Goal: Task Accomplishment & Management: Manage account settings

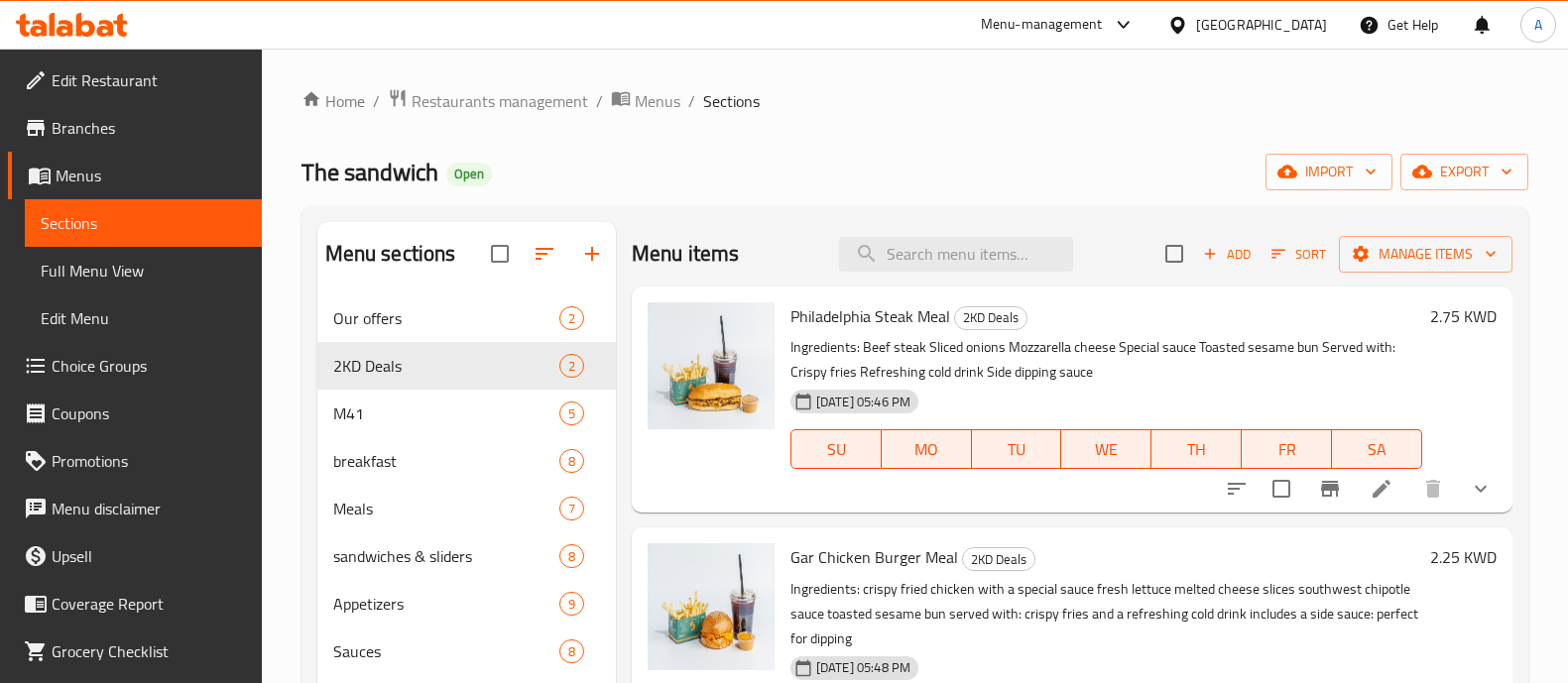
scroll to position [29, 0]
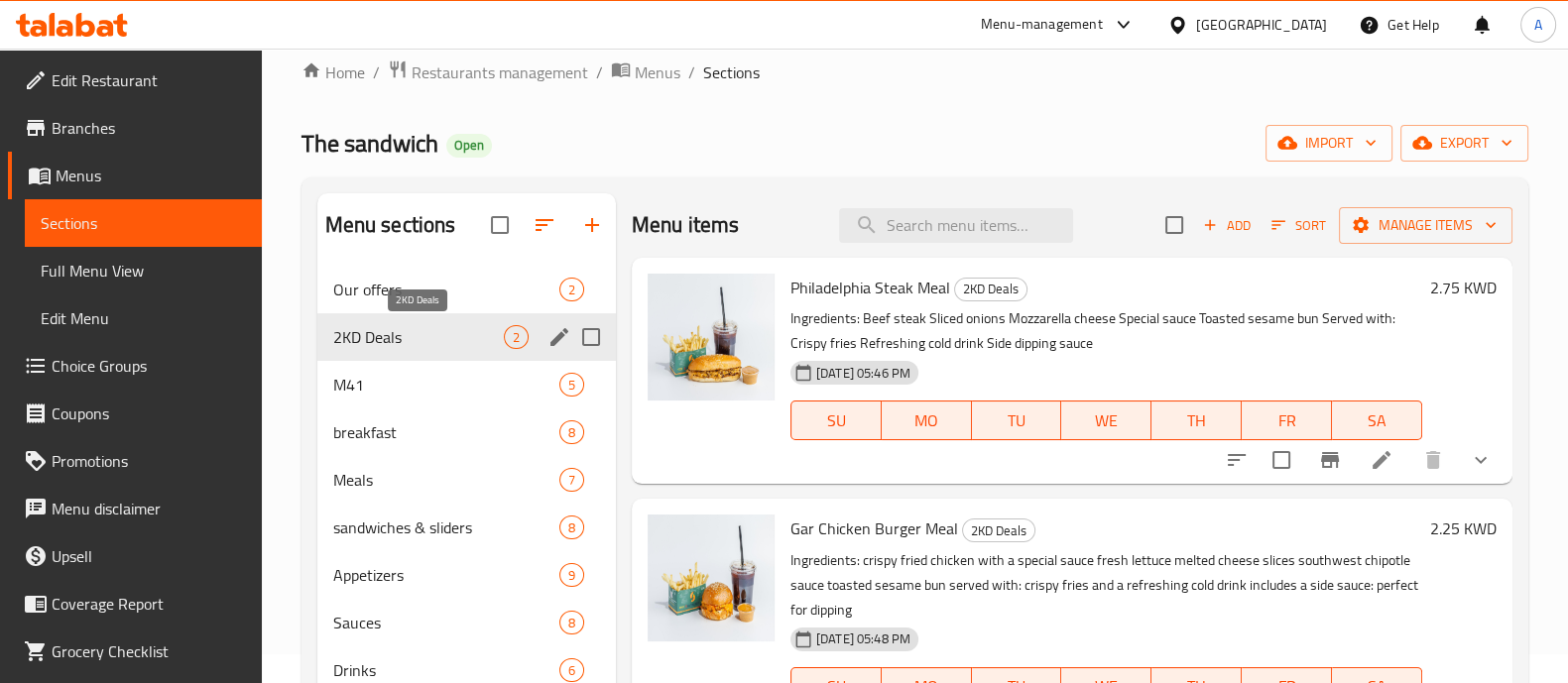
click at [401, 344] on span "2KD Deals" at bounding box center [418, 338] width 170 height 24
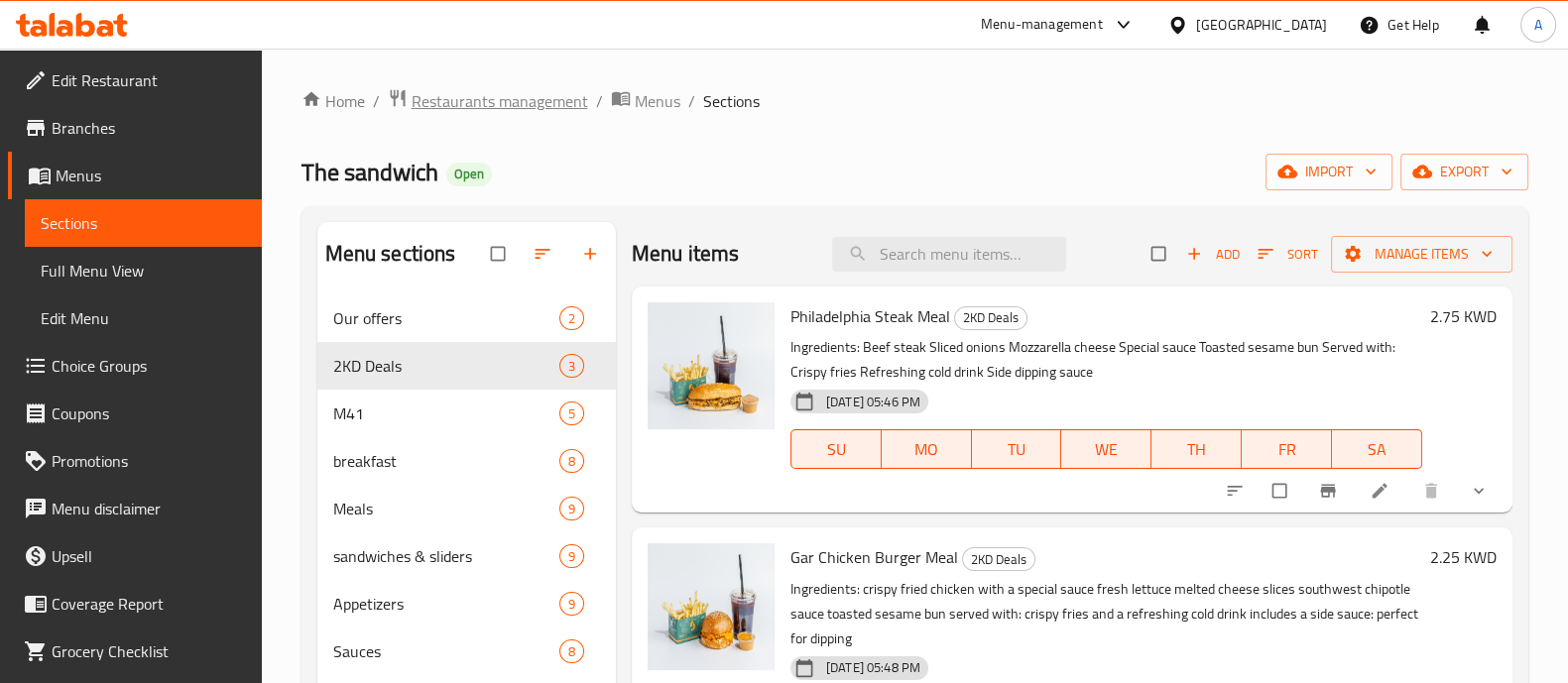
click at [486, 103] on span "Restaurants management" at bounding box center [499, 102] width 176 height 24
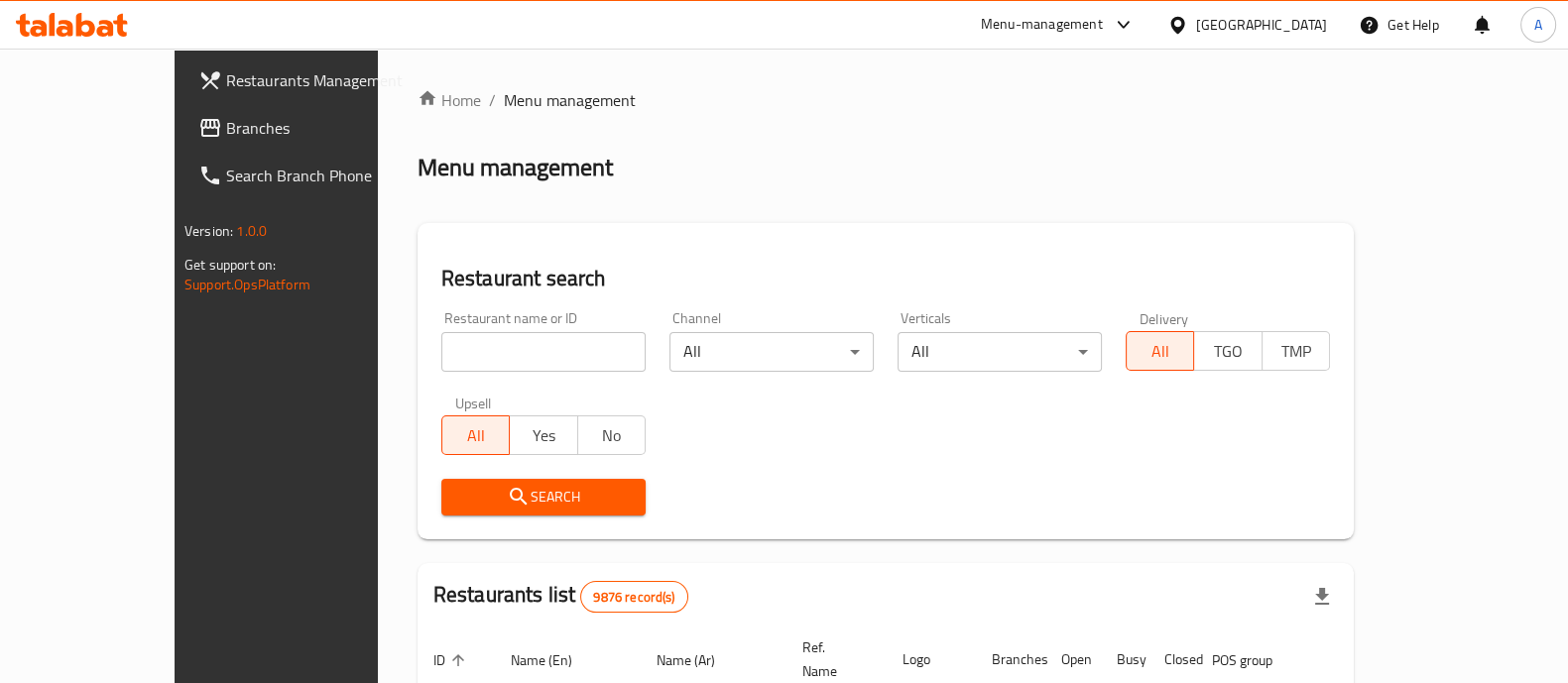
click at [444, 356] on input "search" at bounding box center [543, 352] width 204 height 40
type input "khokh w"
click at [507, 501] on icon "submit" at bounding box center [519, 497] width 24 height 24
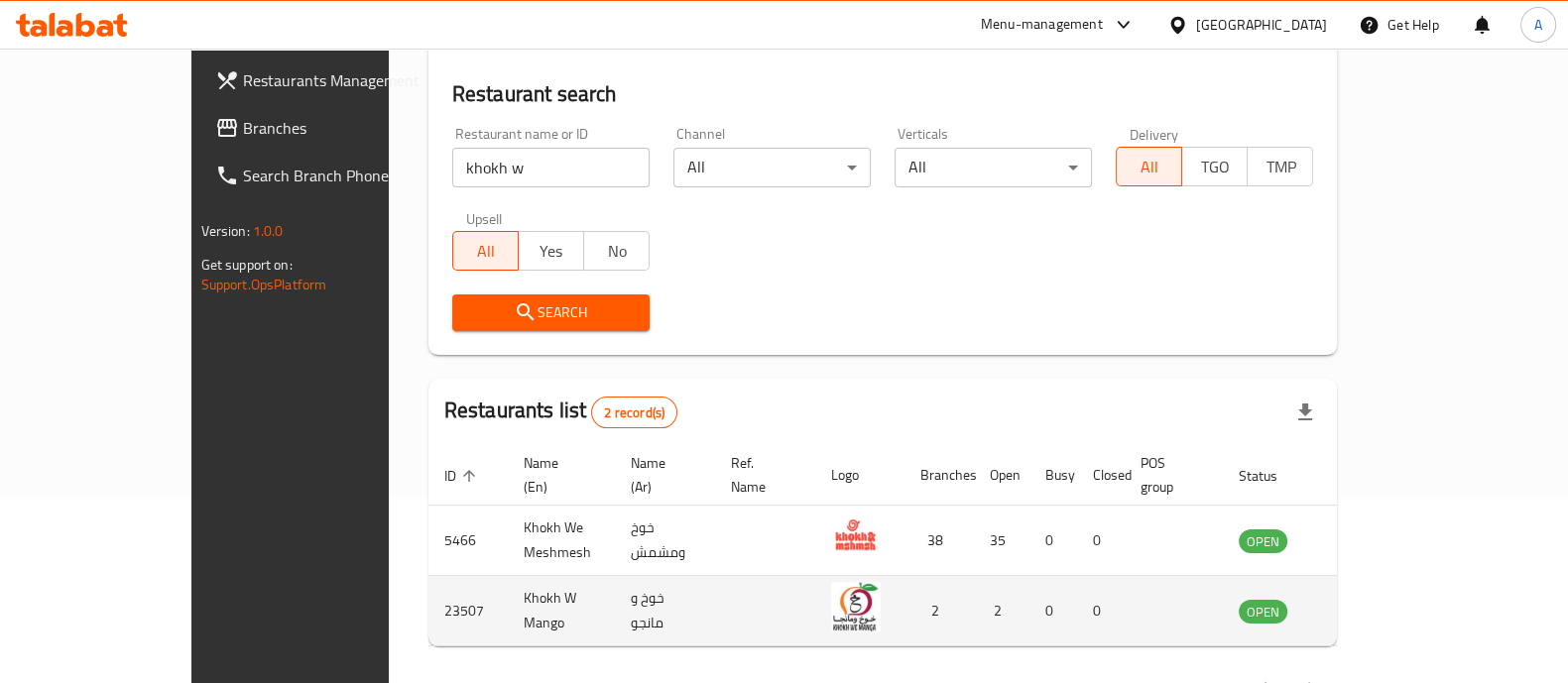
scroll to position [232, 0]
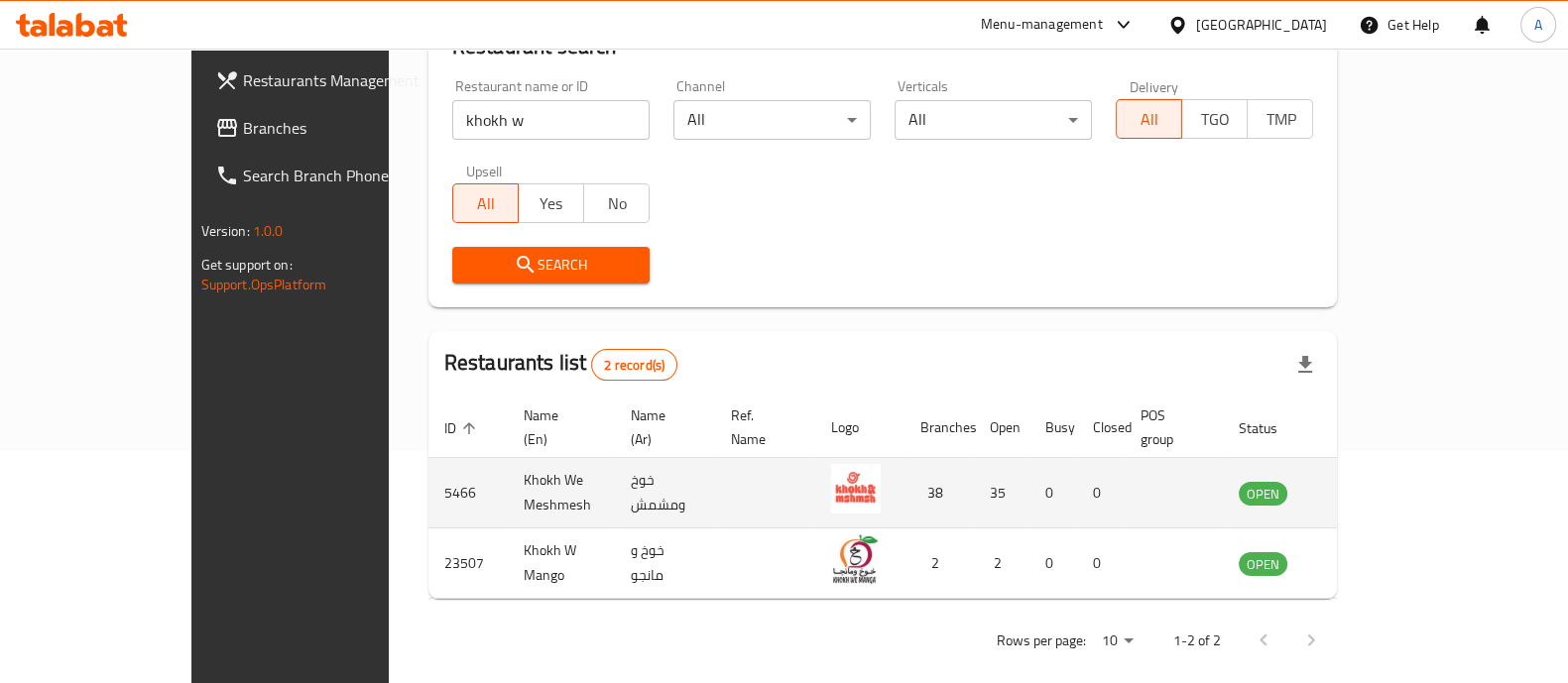
click at [428, 470] on td "5466" at bounding box center [468, 493] width 80 height 71
copy td "5466"
click at [1366, 486] on icon "enhanced table" at bounding box center [1355, 494] width 22 height 17
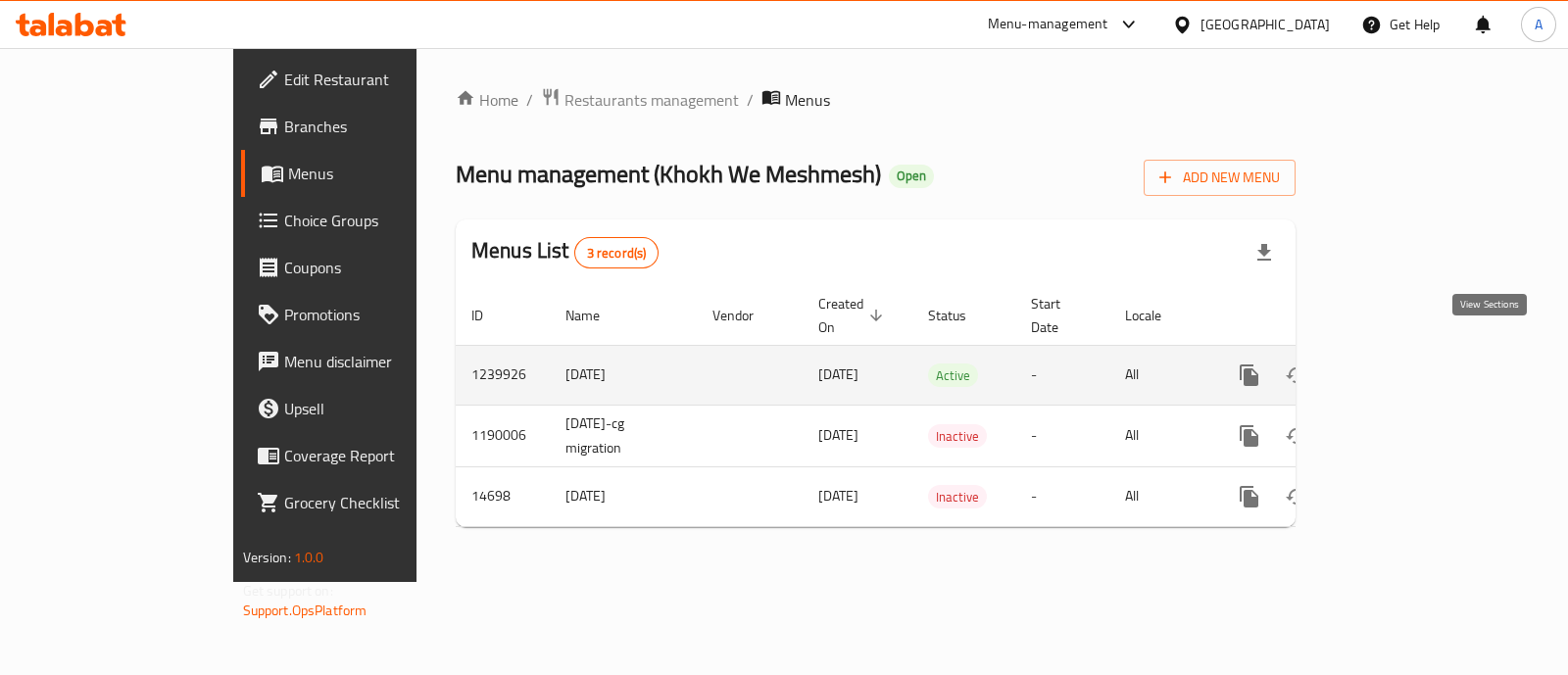
click at [1403, 363] on icon "enhanced table" at bounding box center [1391, 375] width 24 height 24
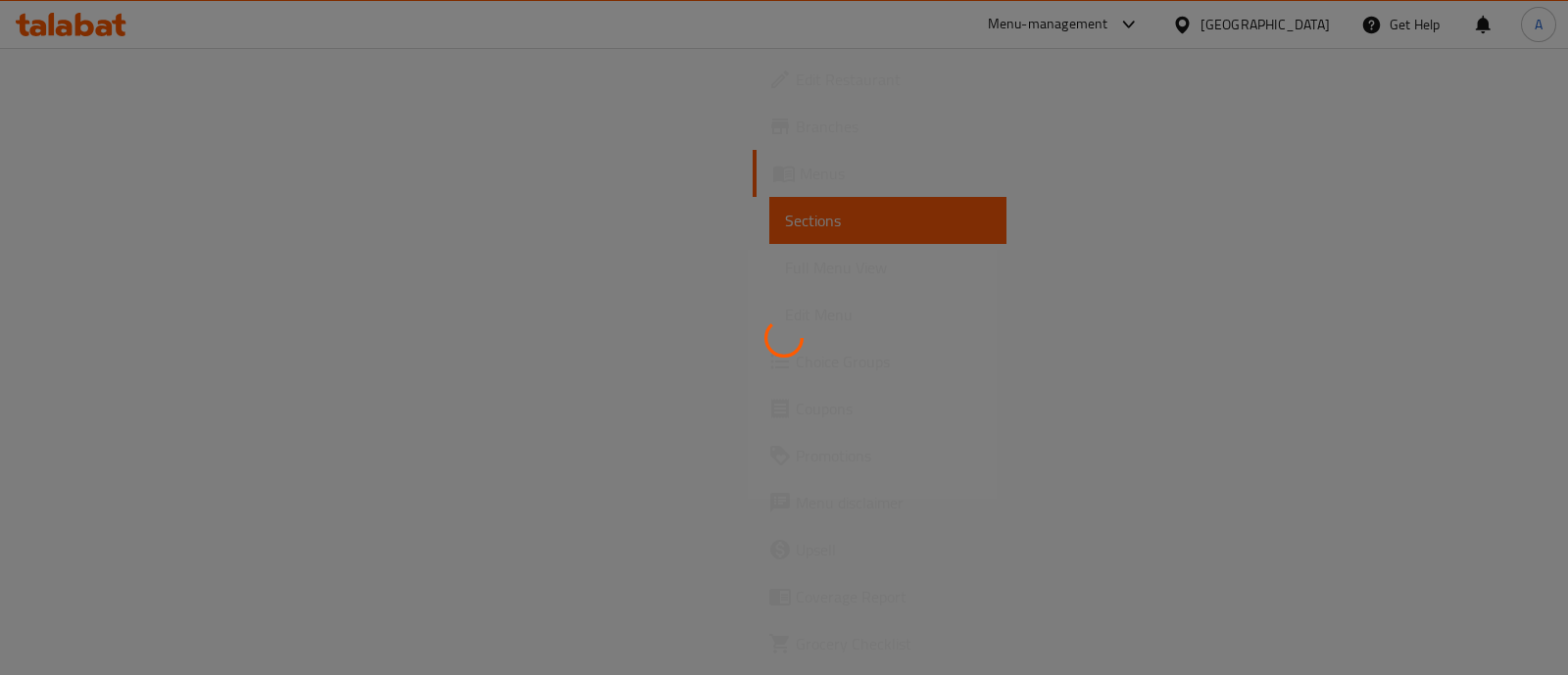
click at [140, 128] on div at bounding box center [784, 338] width 1568 height 675
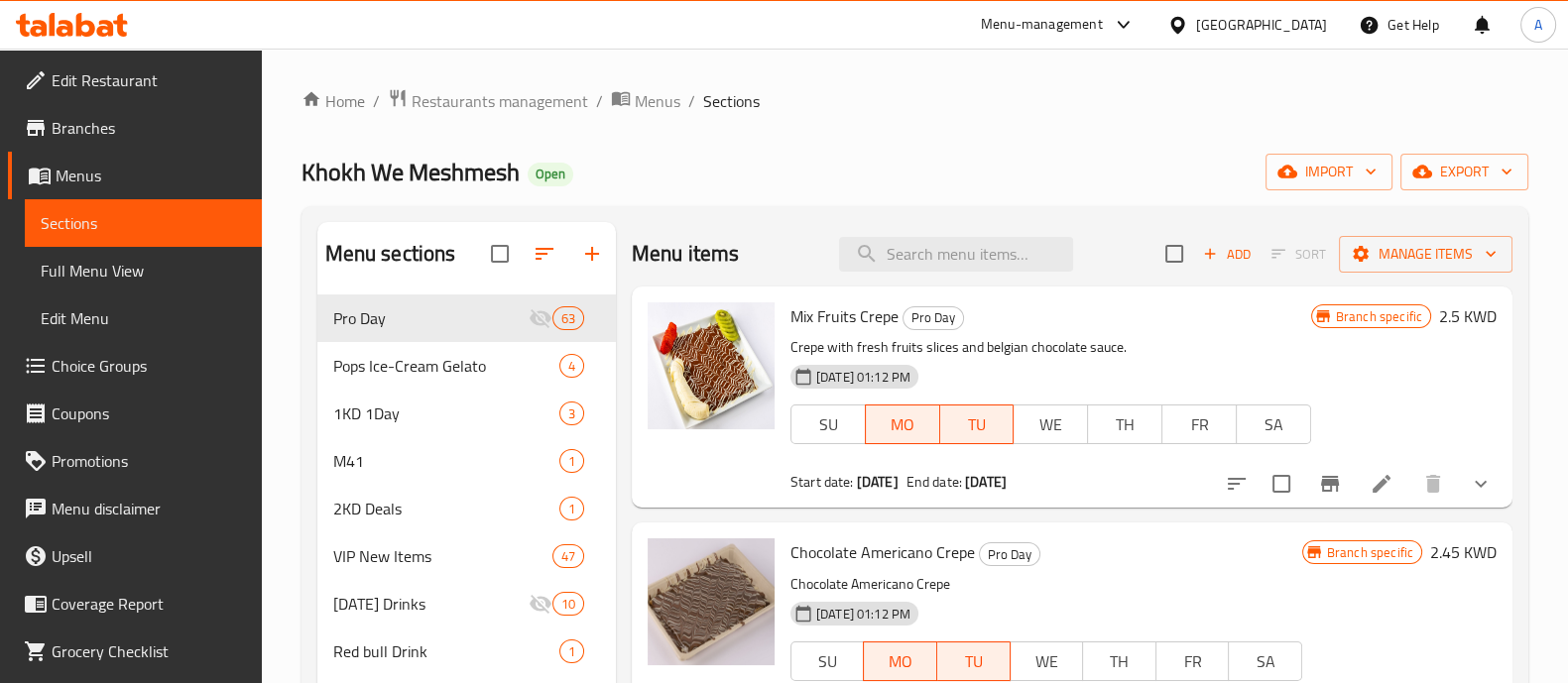
click at [139, 135] on span "Branches" at bounding box center [148, 127] width 194 height 24
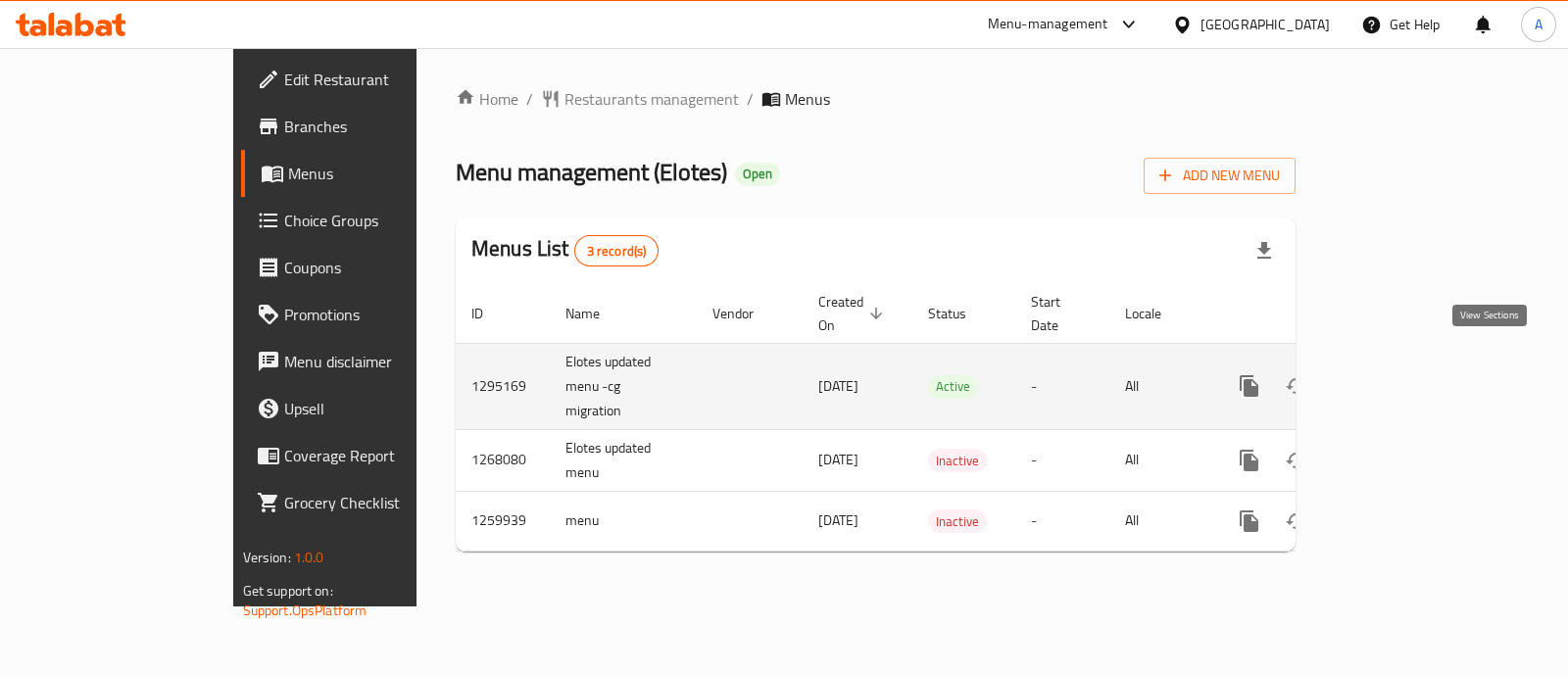
click at [1403, 374] on icon "enhanced table" at bounding box center [1391, 386] width 24 height 24
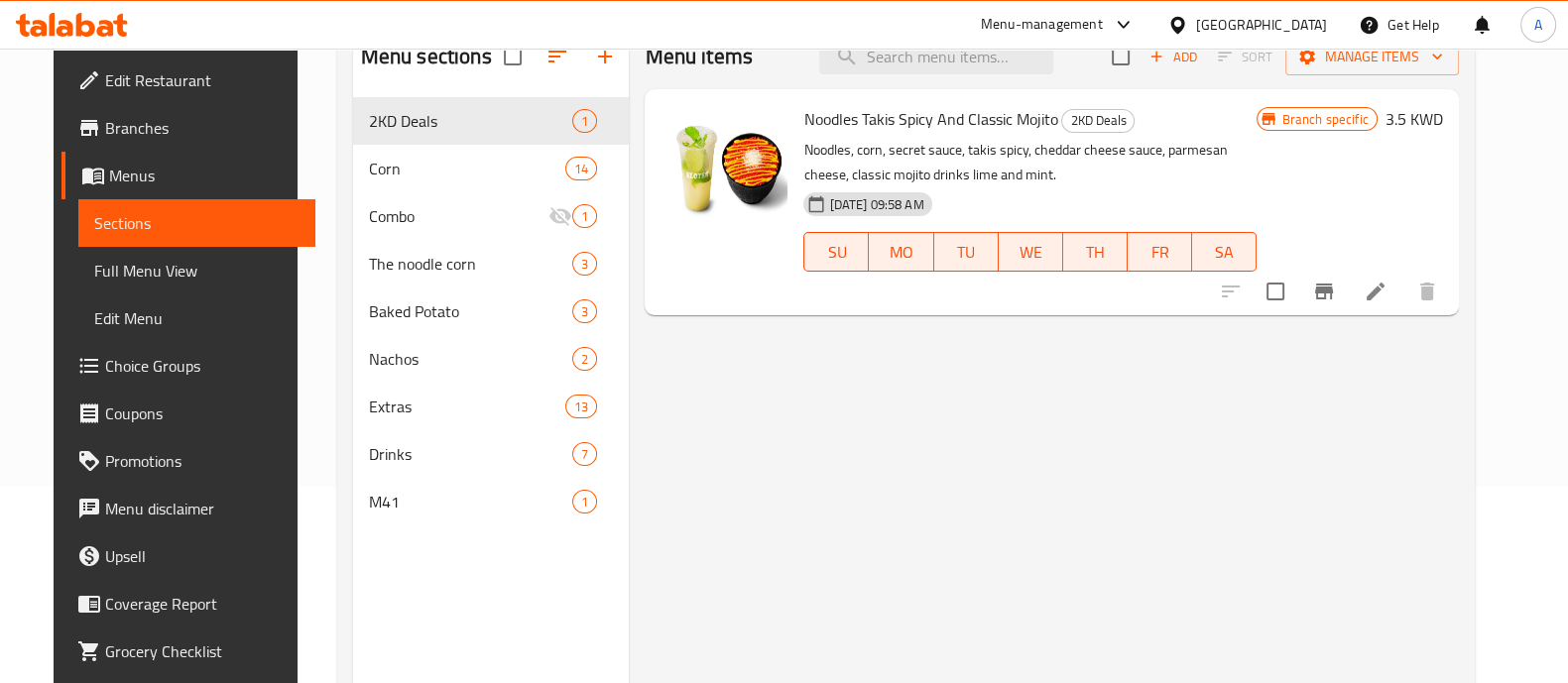
scroll to position [278, 0]
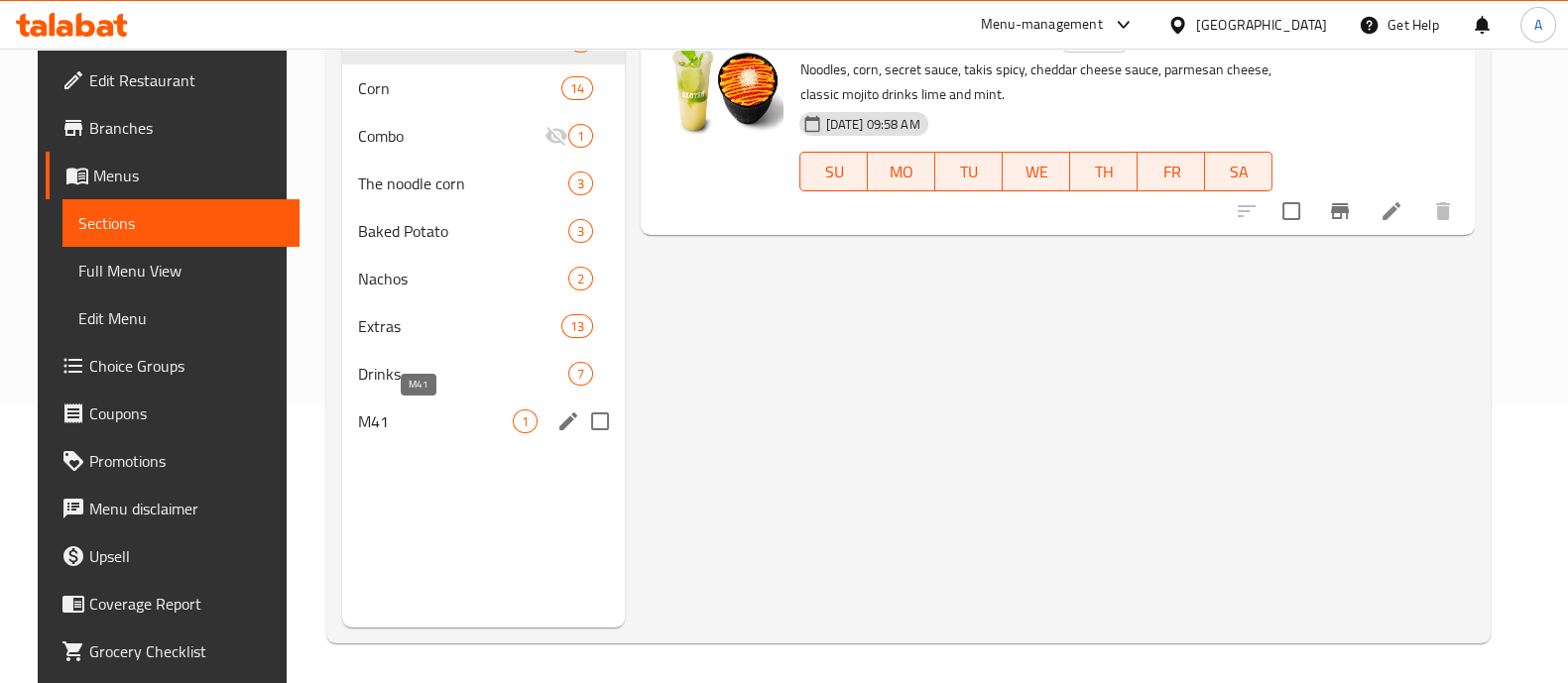
click at [412, 413] on span "M41" at bounding box center [434, 421] width 154 height 24
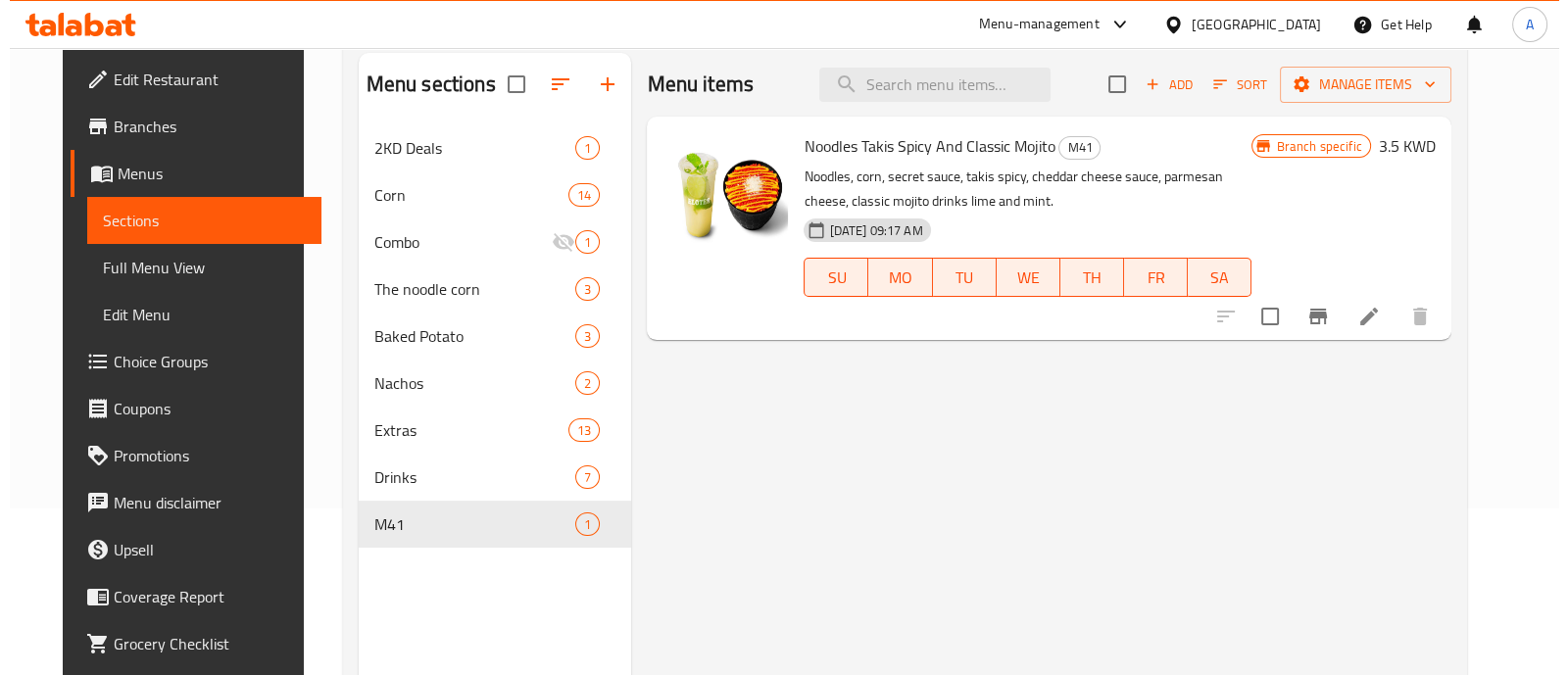
scroll to position [29, 0]
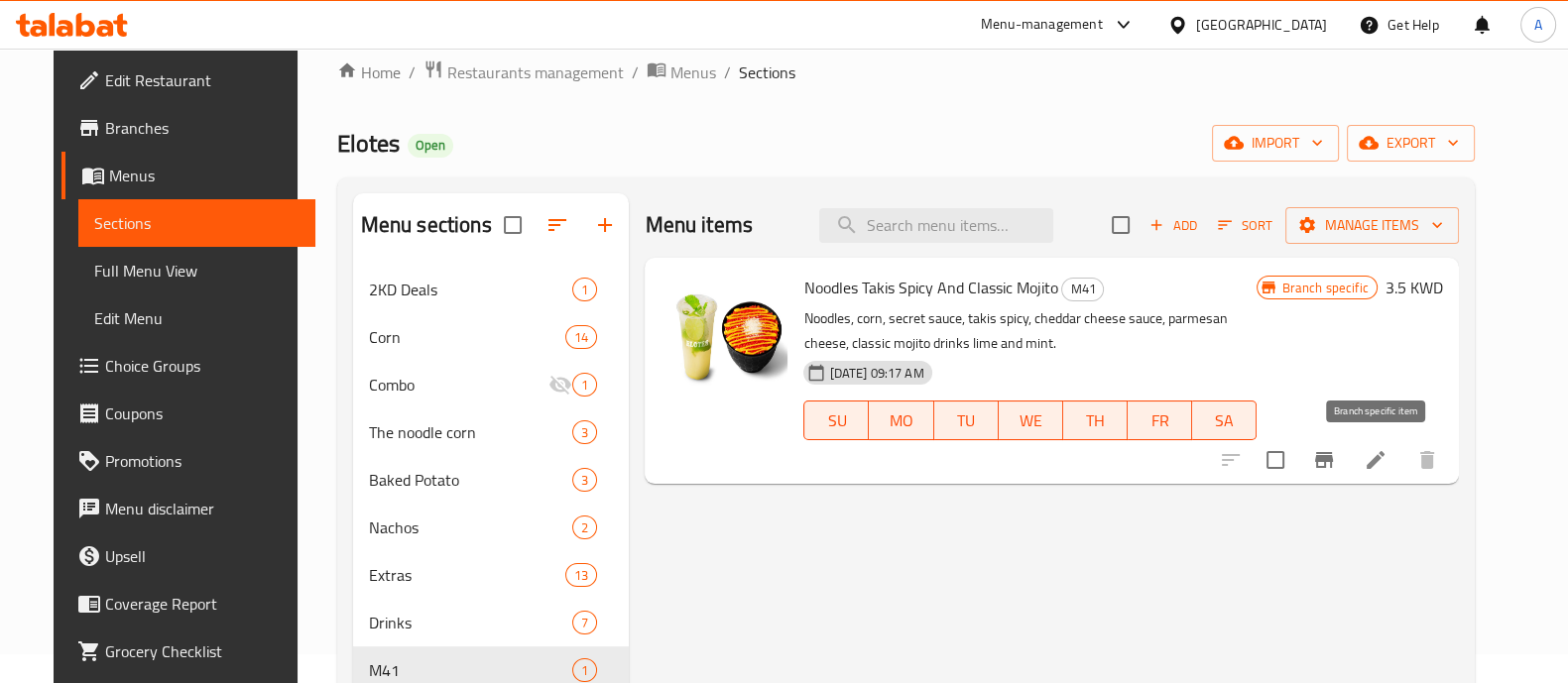
click at [1333, 463] on icon "Branch-specific-item" at bounding box center [1324, 460] width 18 height 16
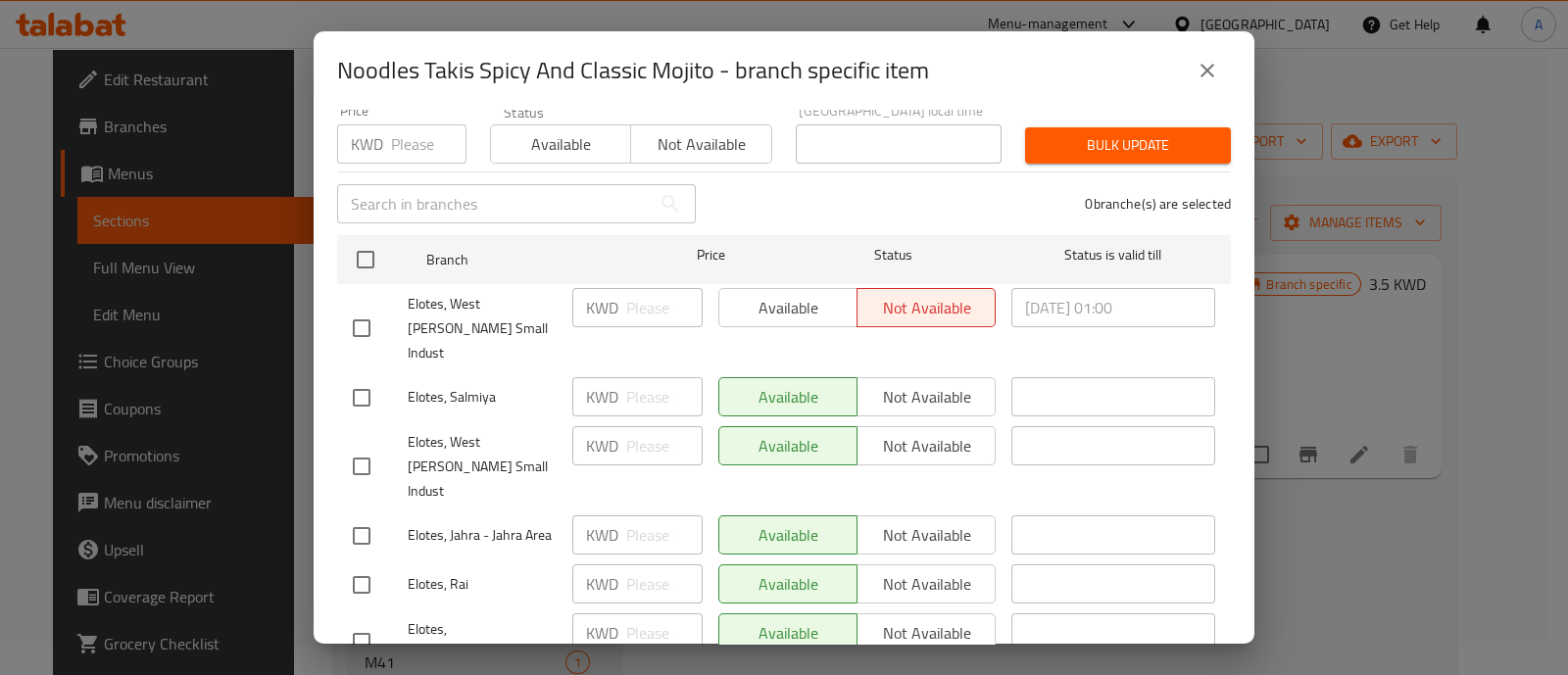
scroll to position [198, 0]
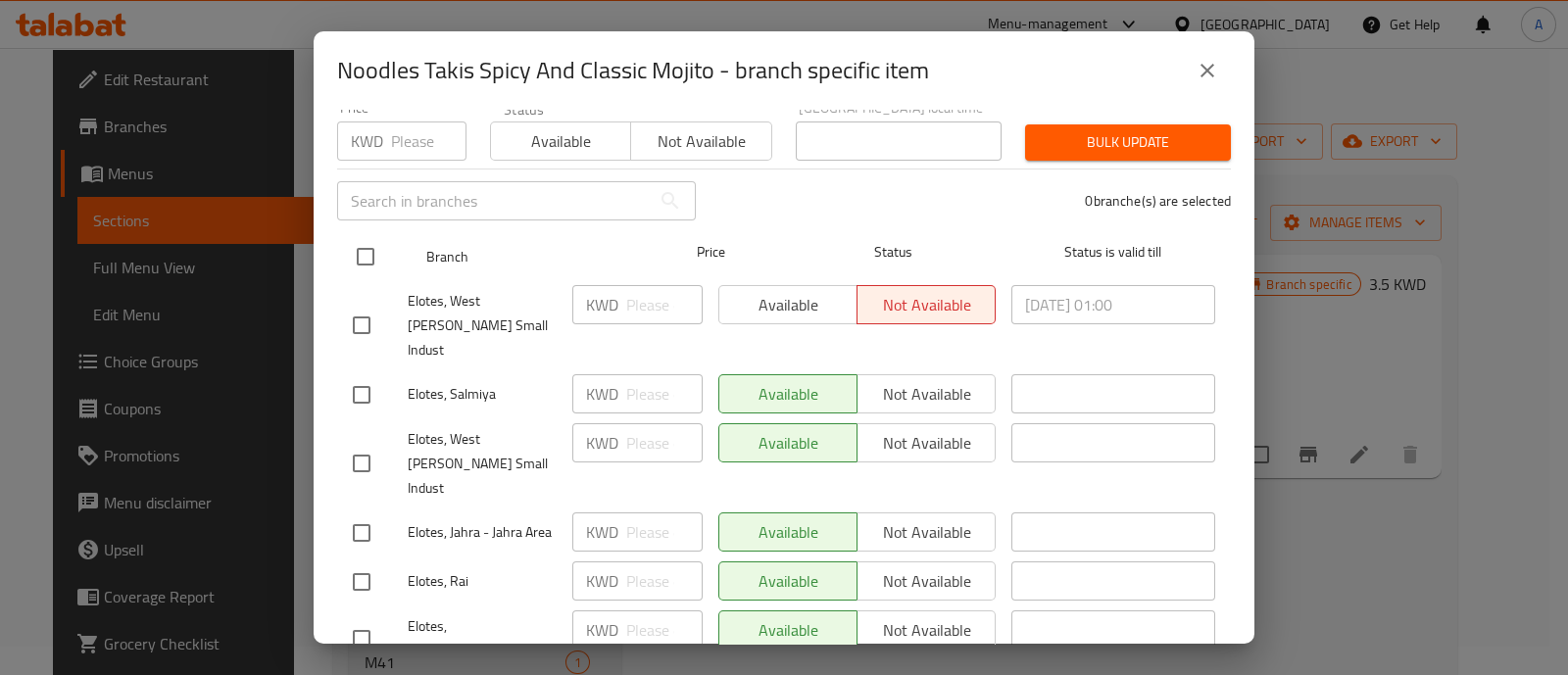
click at [364, 240] on input "checkbox" at bounding box center [365, 257] width 41 height 41
checkbox input "true"
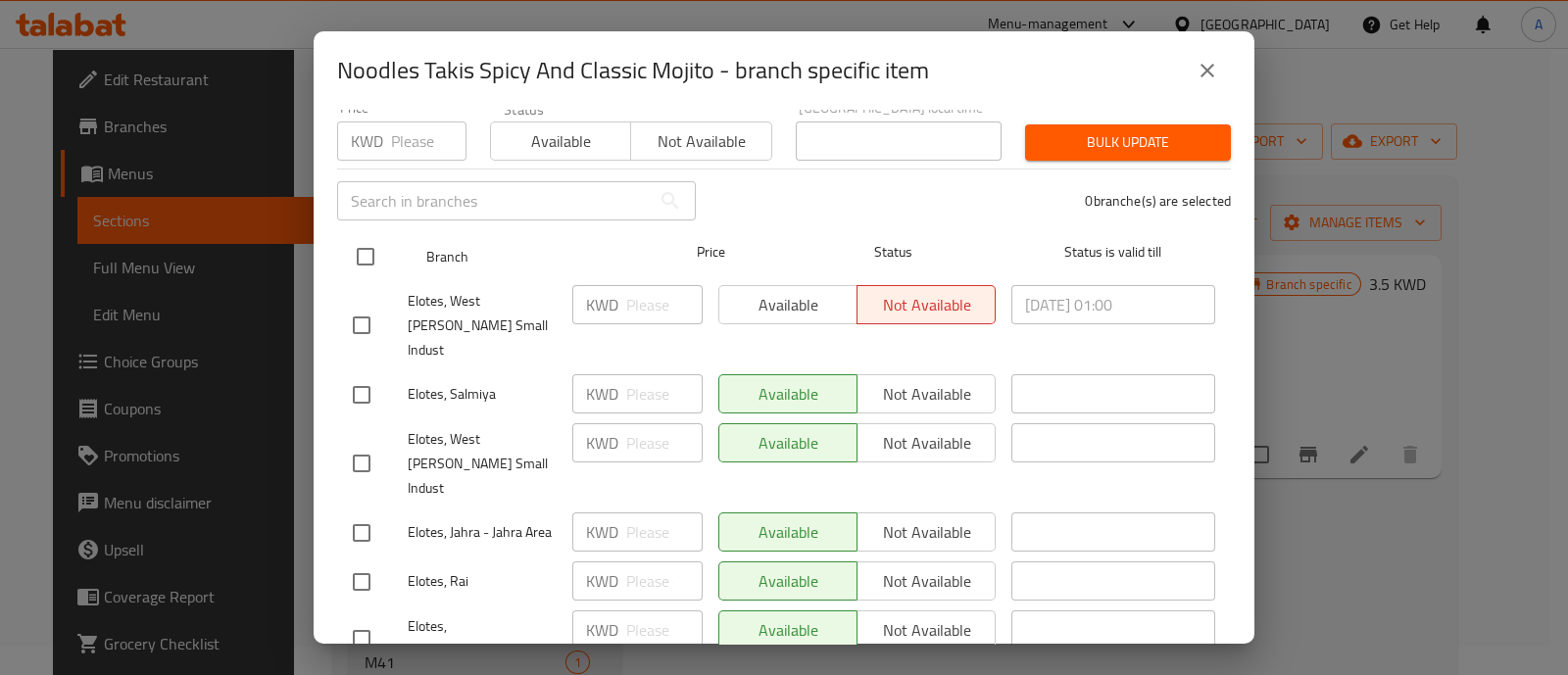
checkbox input "true"
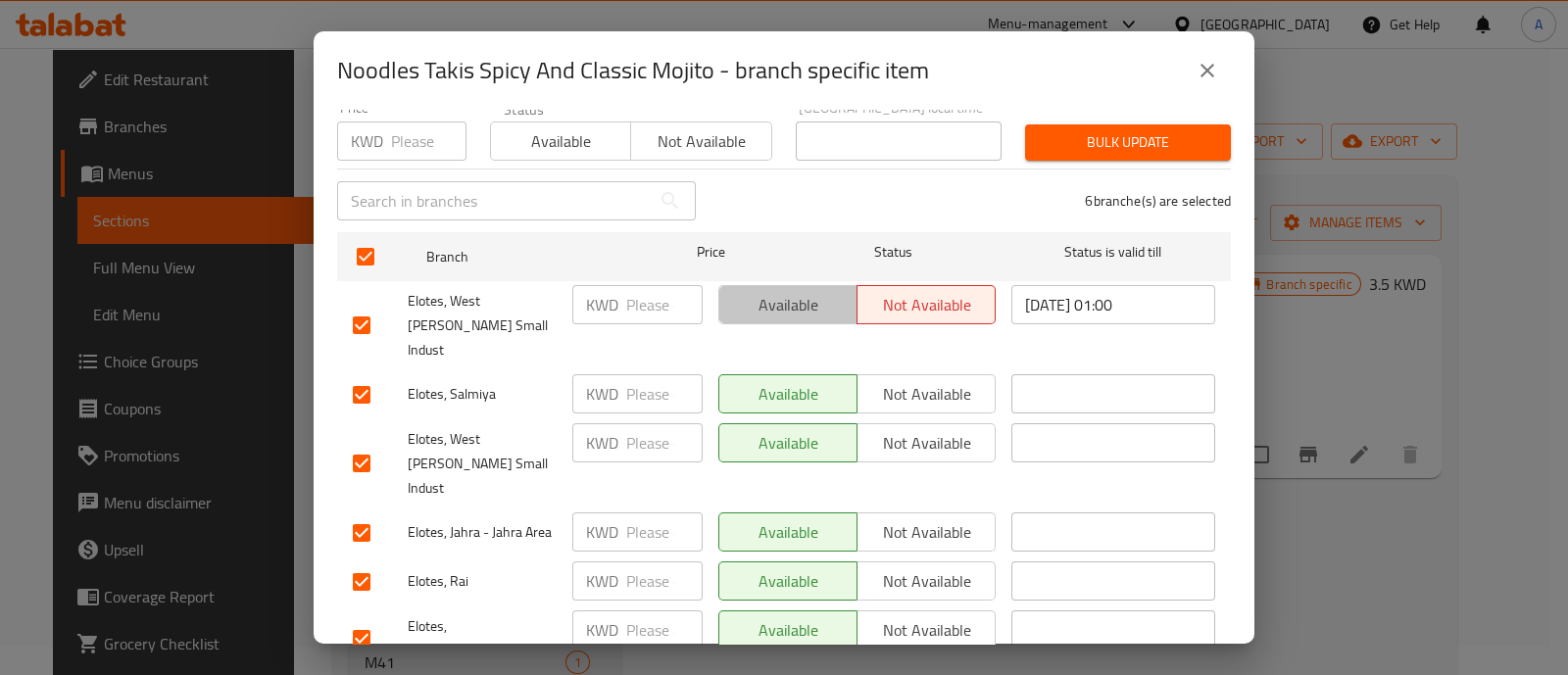
click at [784, 294] on span "Available" at bounding box center [788, 305] width 122 height 29
click at [574, 137] on span "Available" at bounding box center [561, 141] width 124 height 29
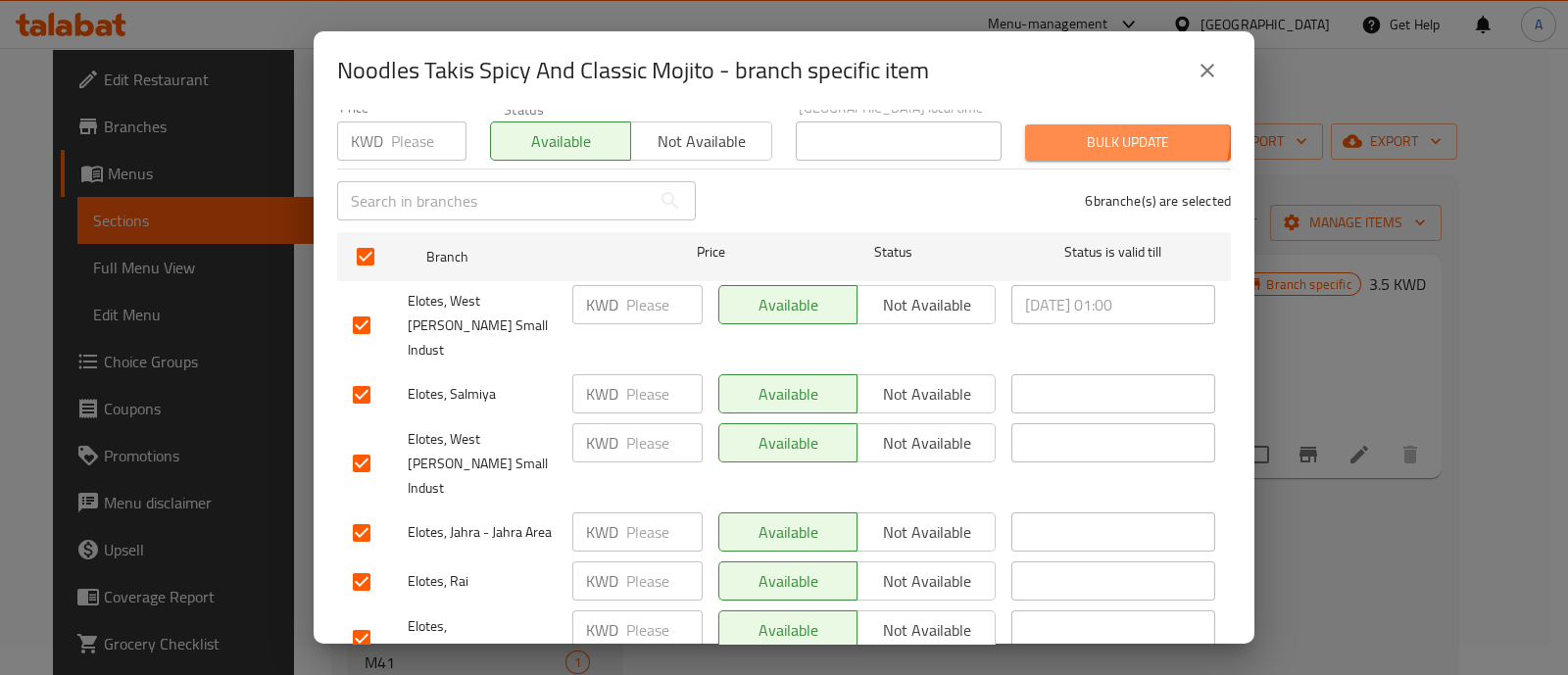
click at [1104, 130] on span "Bulk update" at bounding box center [1127, 142] width 174 height 25
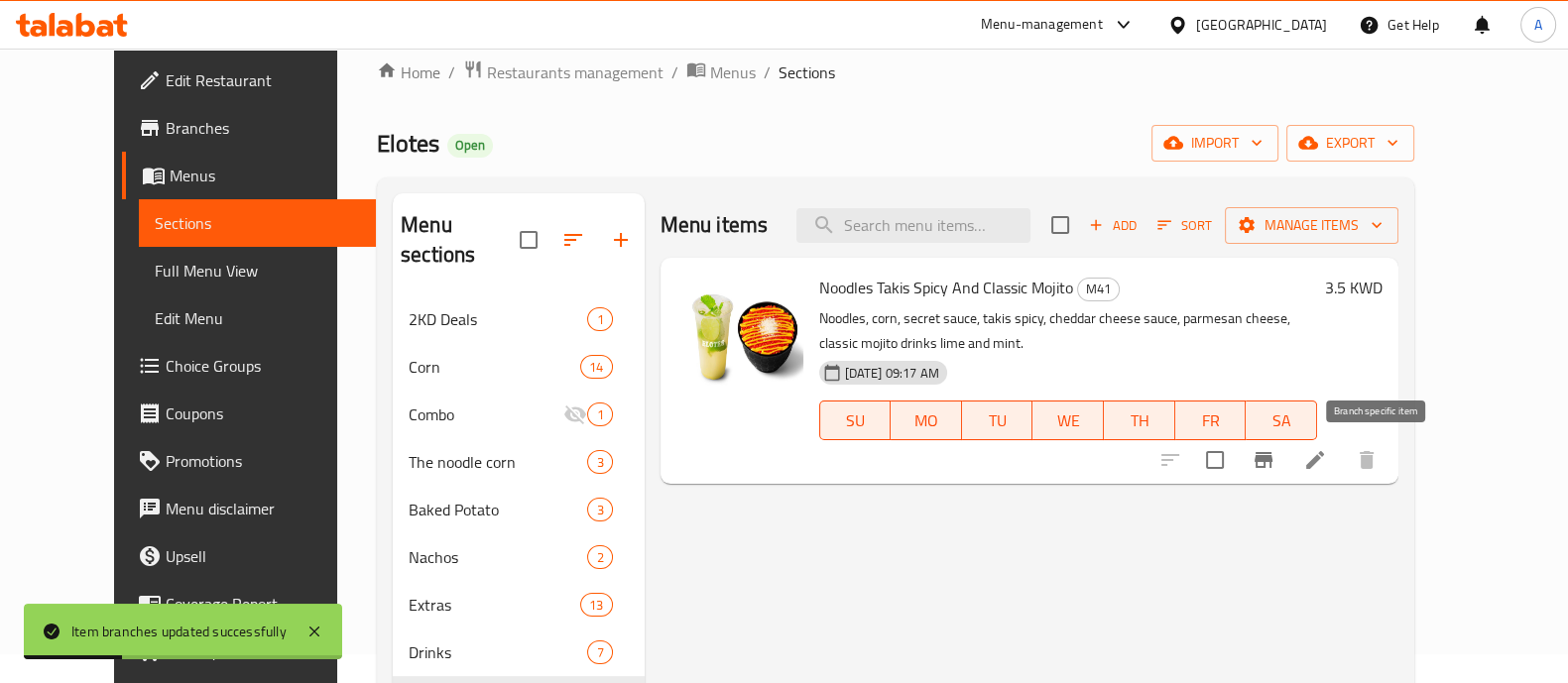
click at [1272, 460] on icon "Branch-specific-item" at bounding box center [1264, 460] width 18 height 16
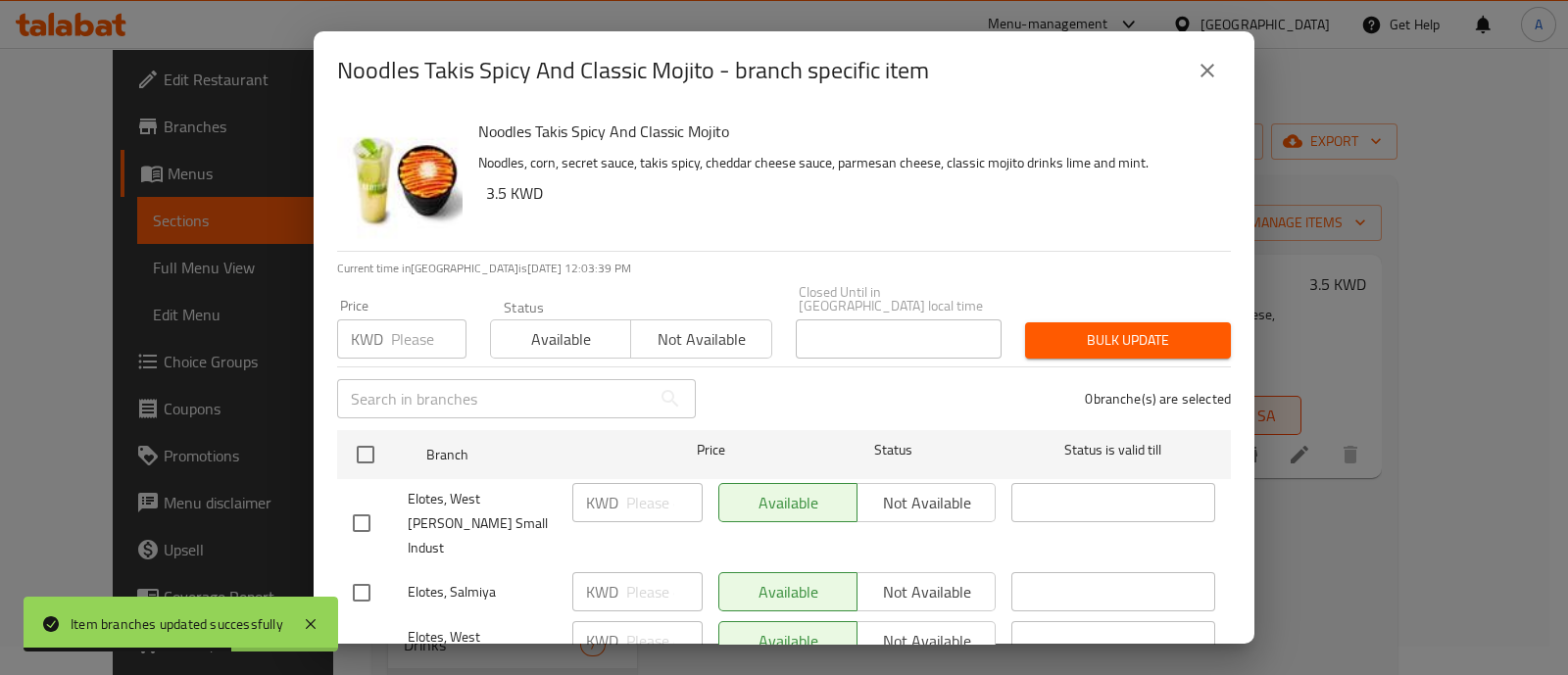
click at [1206, 76] on icon "close" at bounding box center [1208, 71] width 24 height 24
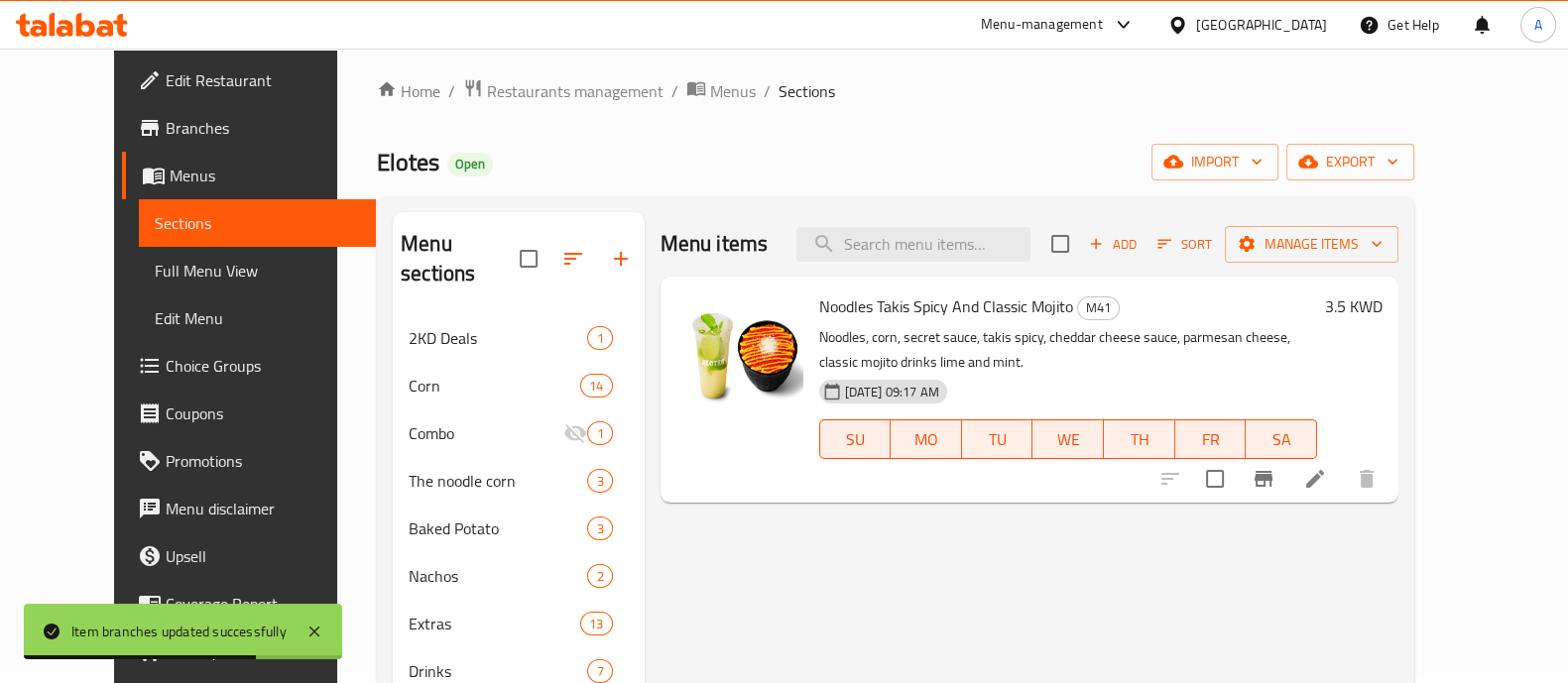
scroll to position [0, 0]
